Goal: Obtain resource: Obtain resource

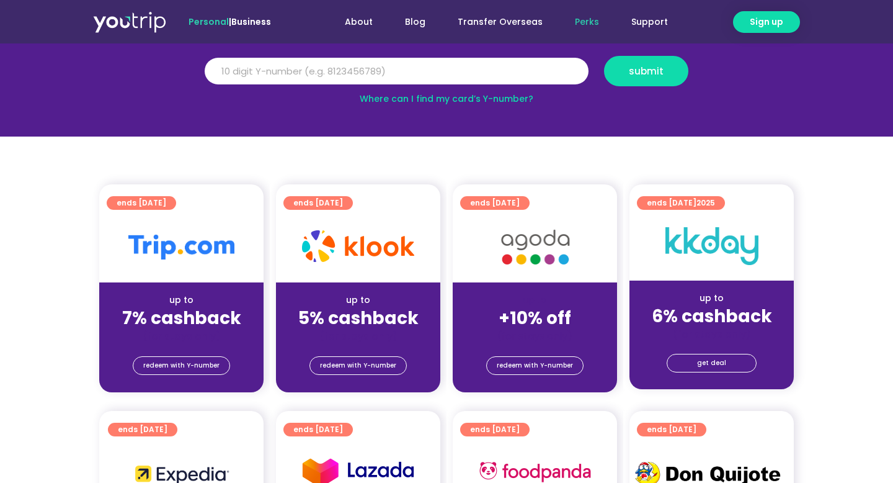
scroll to position [171, 0]
click at [202, 366] on span "redeem with Y-number" at bounding box center [181, 365] width 76 height 17
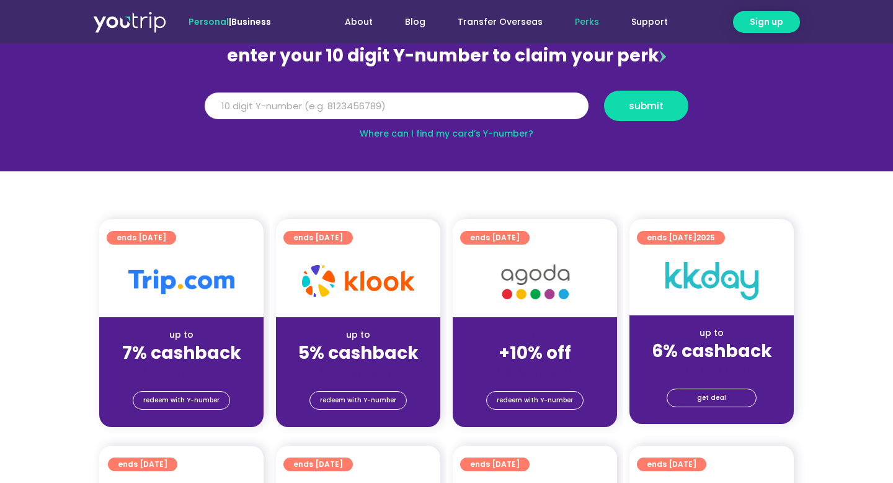
scroll to position [137, 0]
click at [176, 401] on span "redeem with Y-number" at bounding box center [181, 400] width 76 height 17
click at [179, 257] on div at bounding box center [181, 281] width 164 height 71
click at [158, 236] on span "ends [DATE]" at bounding box center [142, 238] width 50 height 14
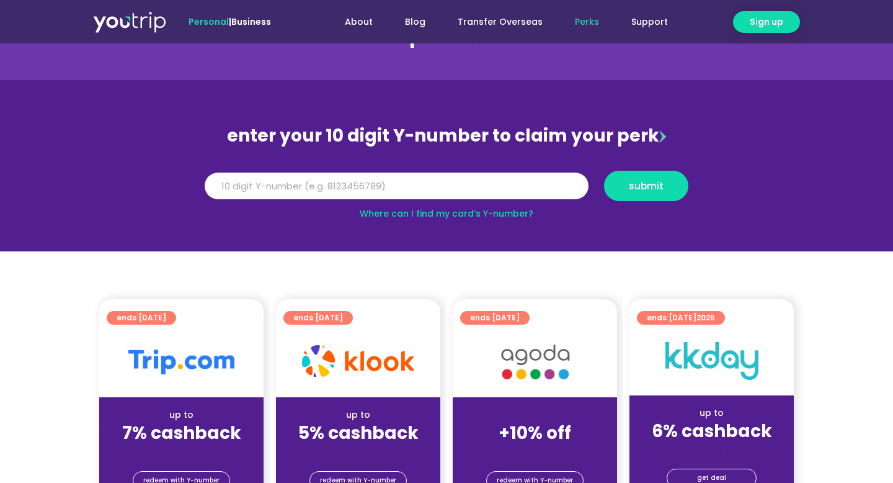
scroll to position [92, 0]
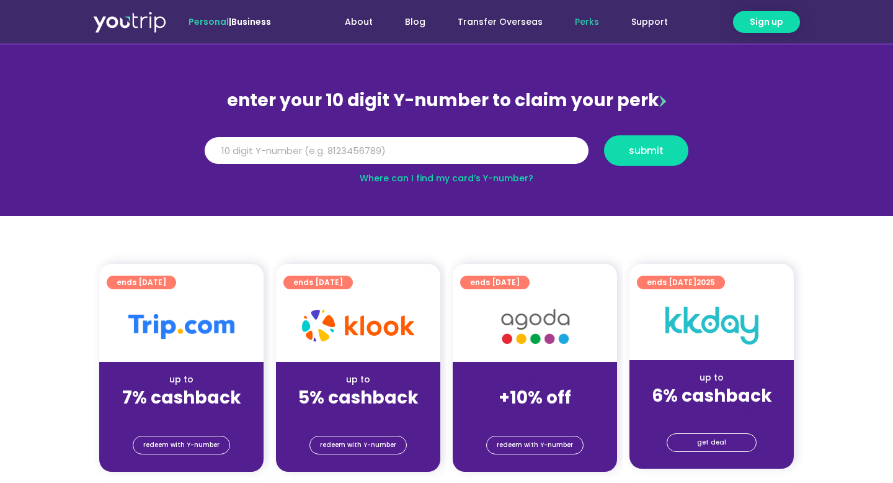
click at [200, 379] on div "up to" at bounding box center [181, 379] width 145 height 13
click at [200, 342] on div at bounding box center [181, 326] width 164 height 71
click at [203, 305] on div at bounding box center [181, 326] width 164 height 71
click at [166, 287] on span "ends [DATE]" at bounding box center [142, 282] width 50 height 14
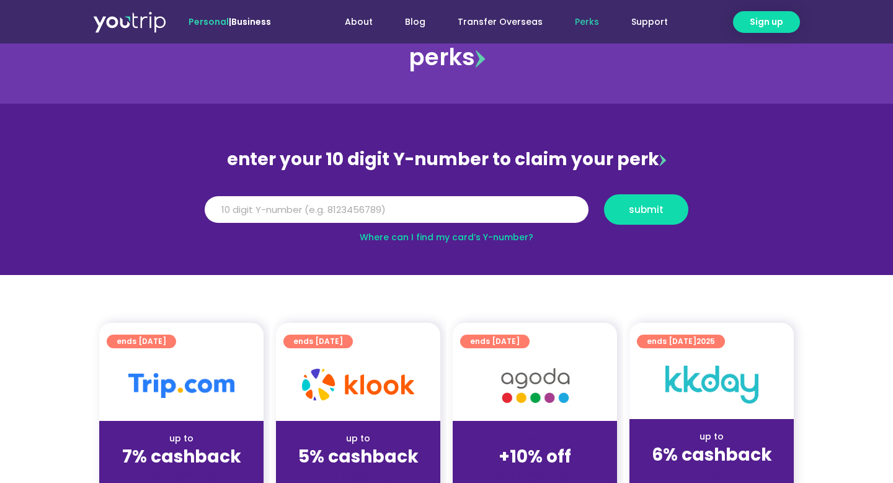
scroll to position [0, 0]
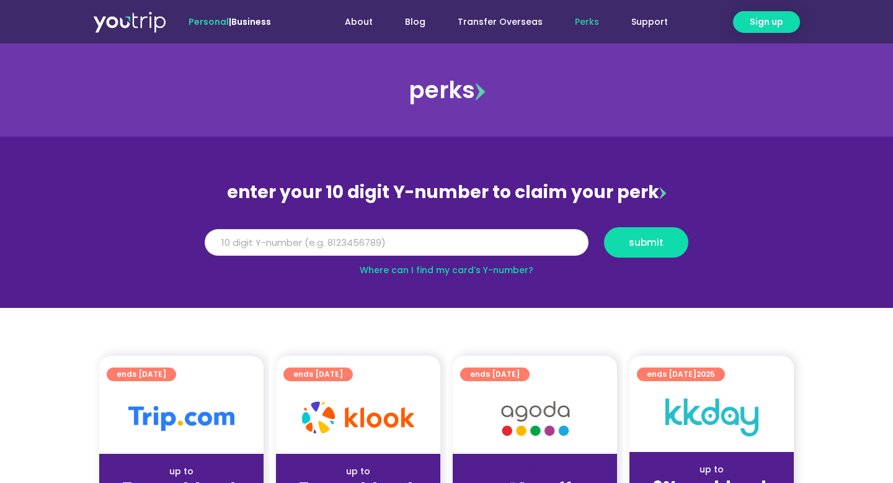
click at [340, 248] on input "Y Number" at bounding box center [397, 242] width 384 height 27
click at [379, 242] on input "Y Number" at bounding box center [397, 242] width 384 height 27
click at [413, 268] on link "Where can I find my card’s Y-number?" at bounding box center [447, 270] width 174 height 12
